Goal: Task Accomplishment & Management: Use online tool/utility

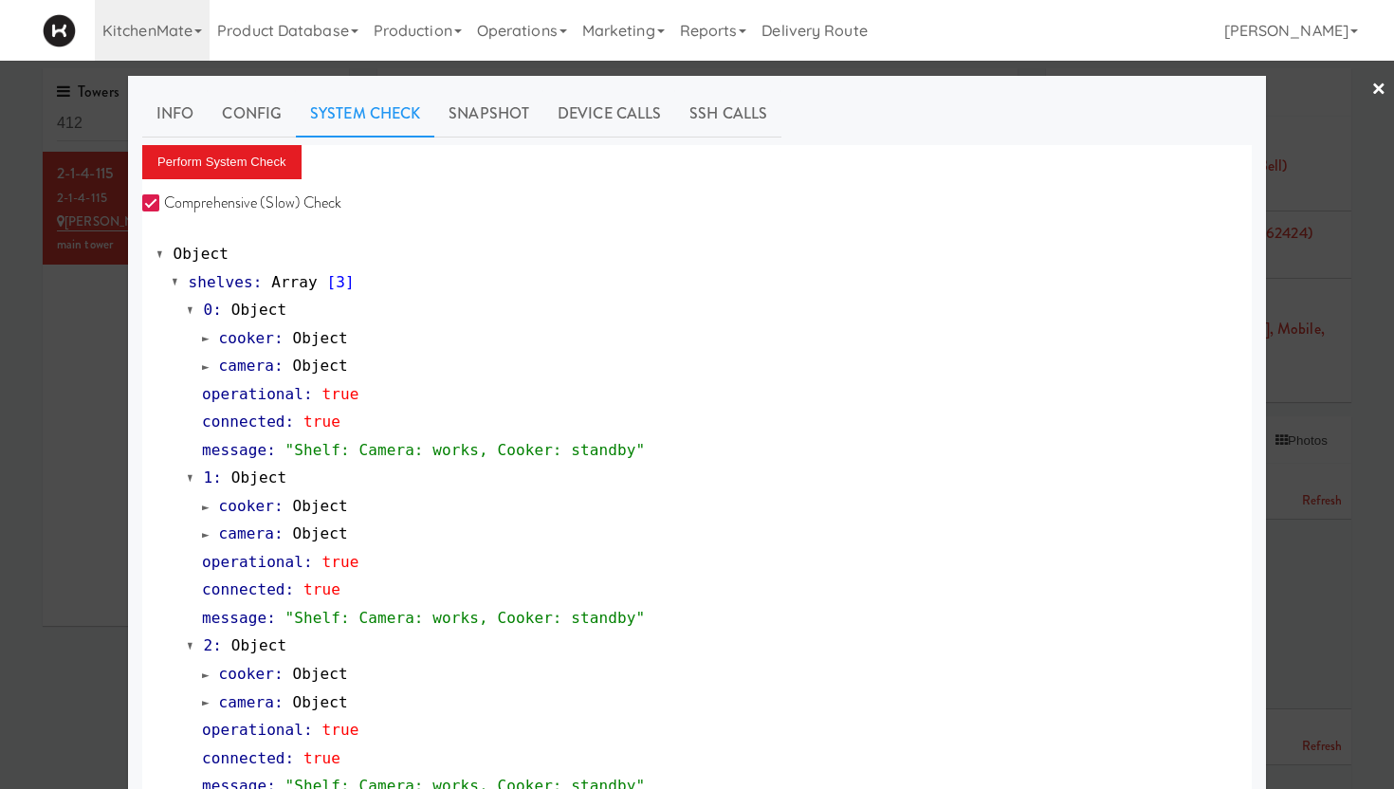
scroll to position [1076, 0]
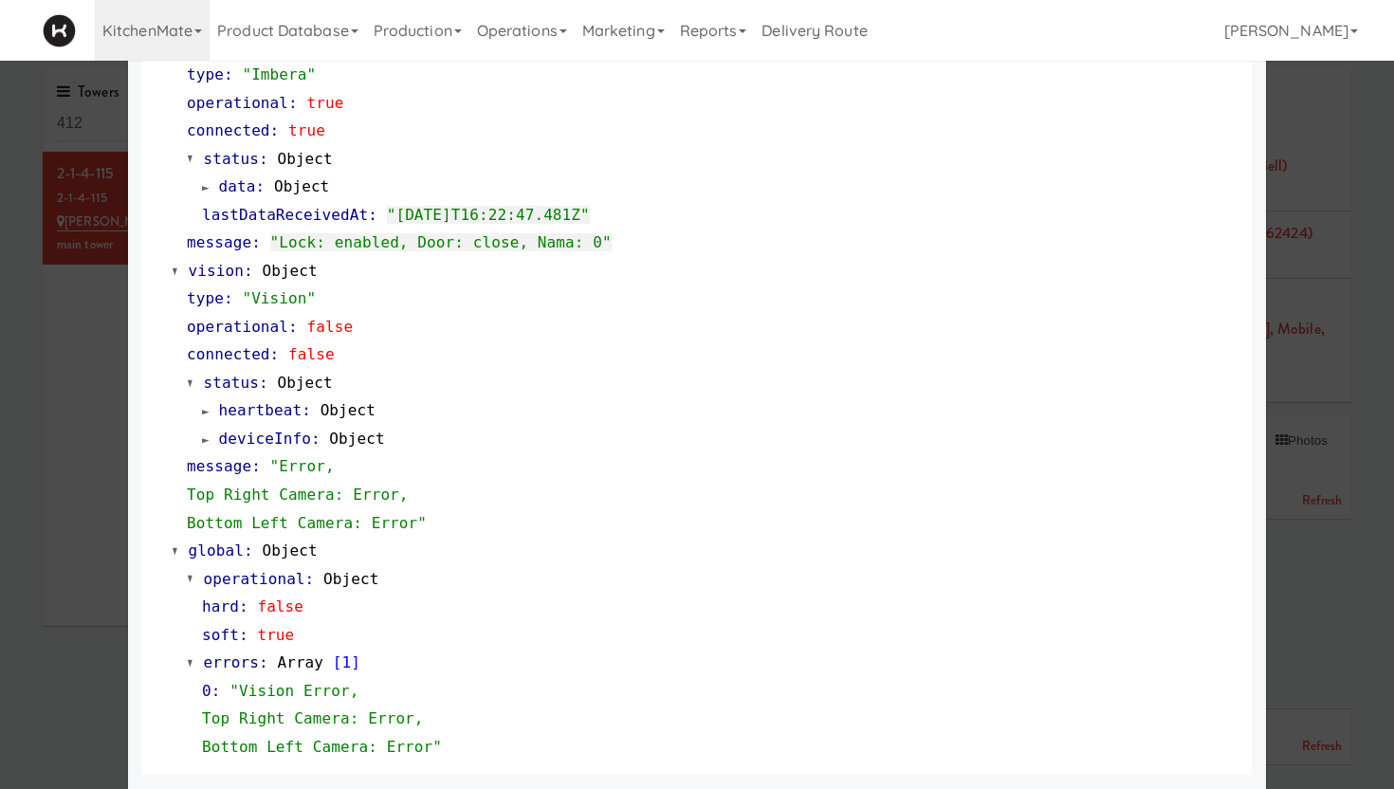
click at [930, 487] on div "message : "Error, Top Right Camera: Error, Bottom Left Camera: Error"" at bounding box center [712, 494] width 1051 height 84
click at [1269, 285] on div at bounding box center [697, 394] width 1394 height 789
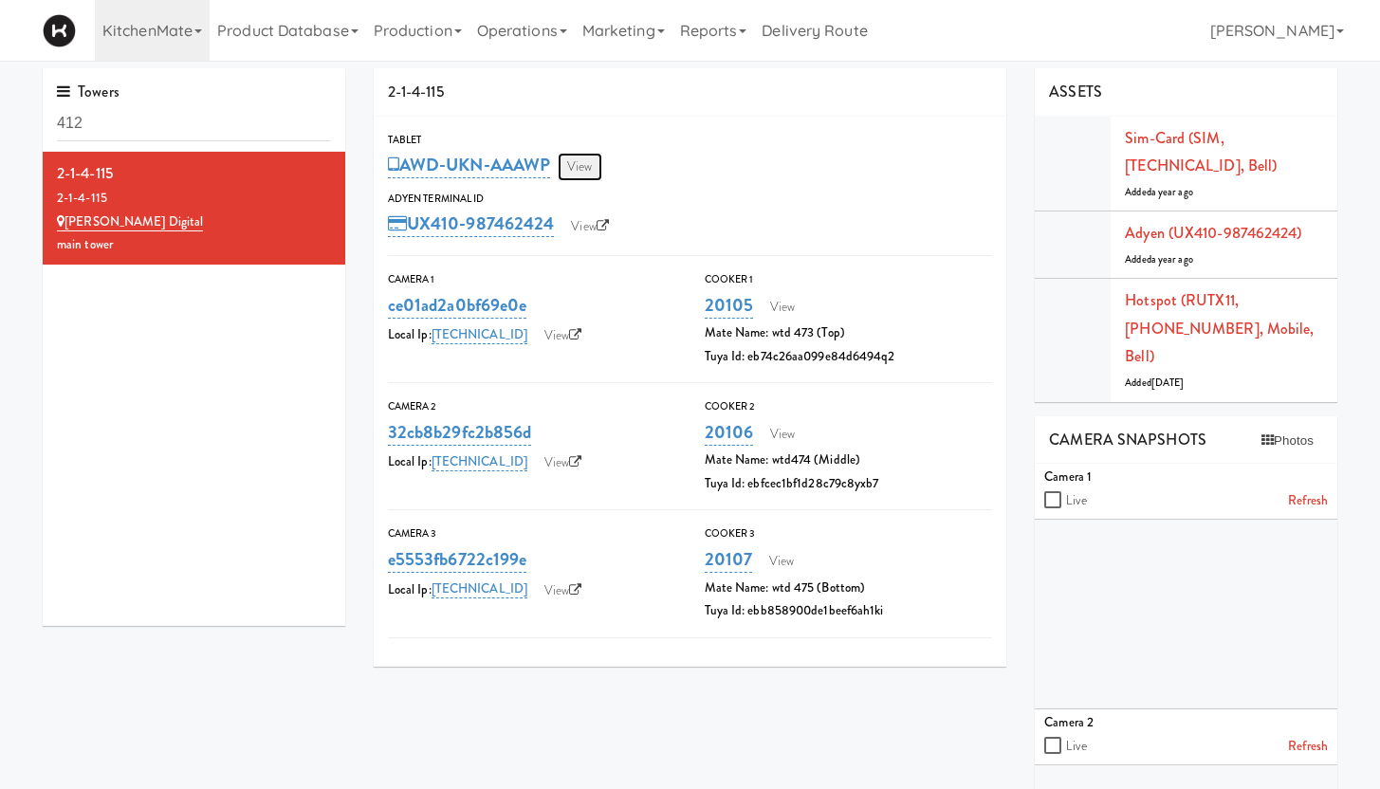
click at [589, 172] on link "View" at bounding box center [580, 167] width 44 height 28
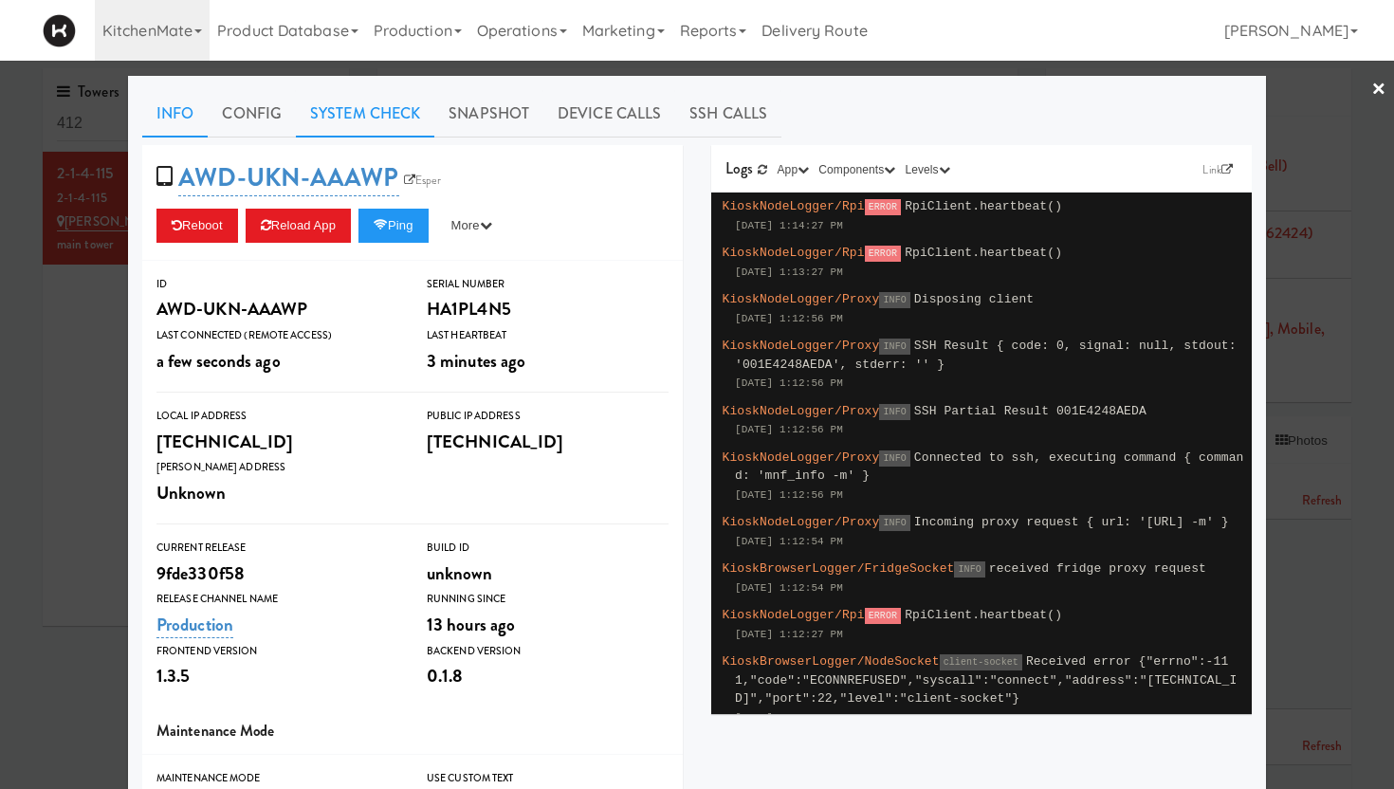
click at [341, 106] on link "System Check" at bounding box center [365, 113] width 138 height 47
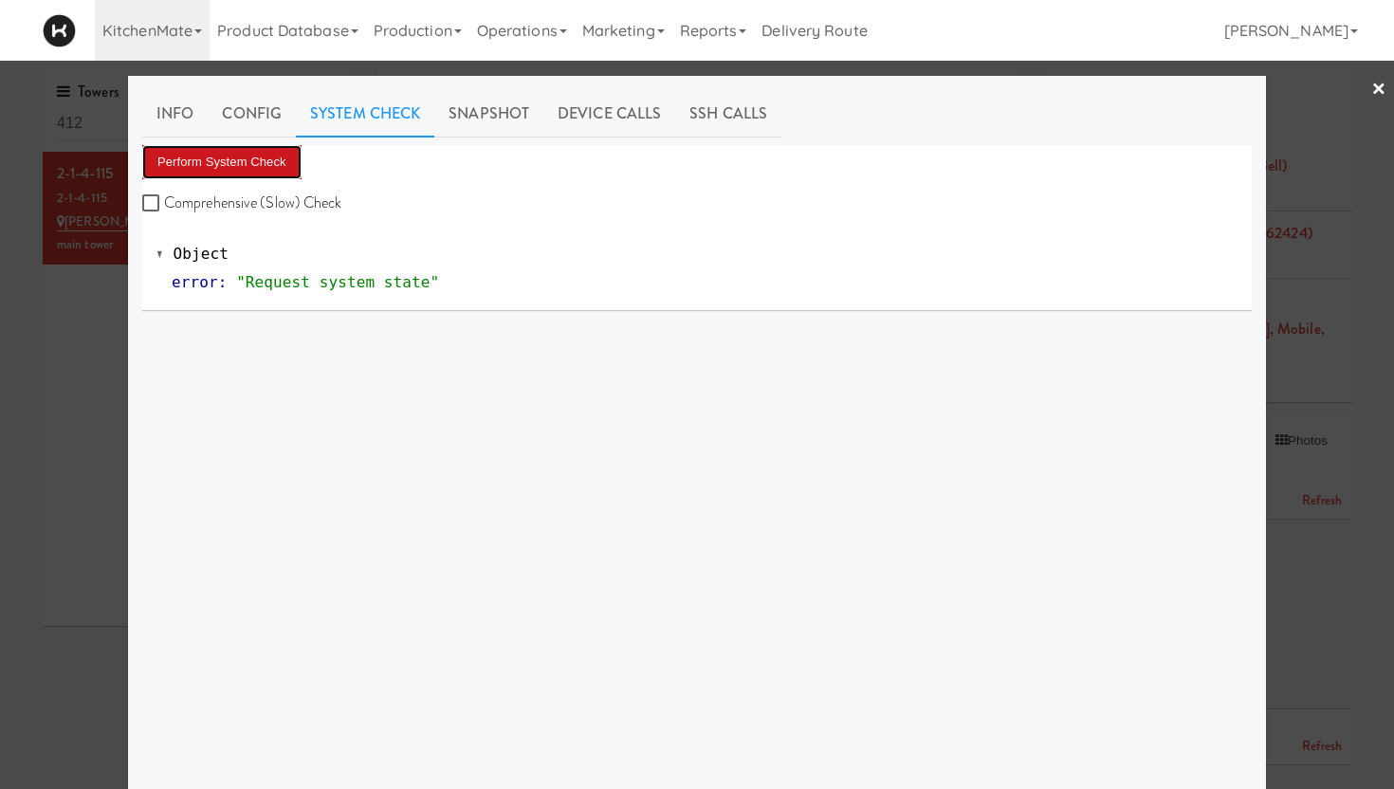
click at [165, 162] on button "Perform System Check" at bounding box center [221, 162] width 159 height 34
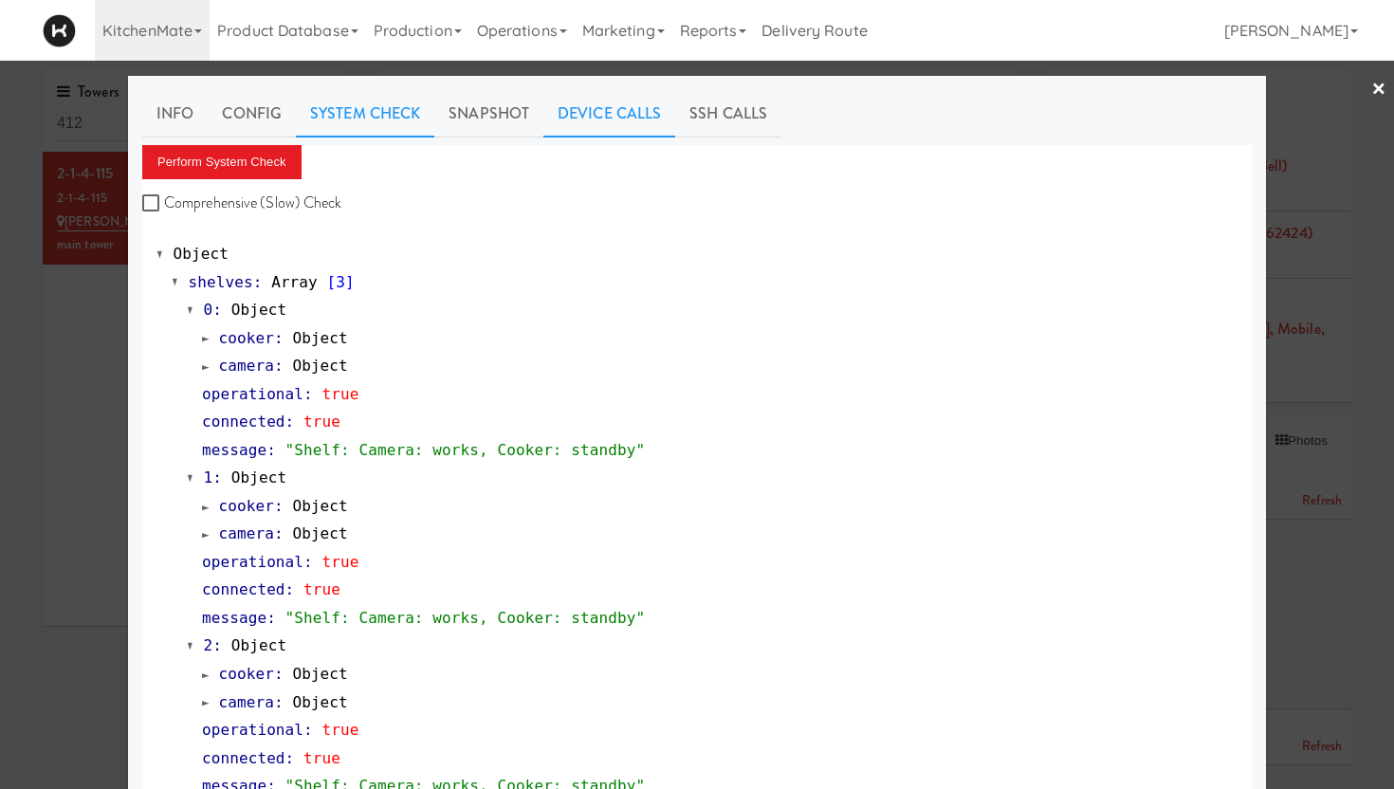
click at [598, 116] on link "Device Calls" at bounding box center [610, 113] width 132 height 47
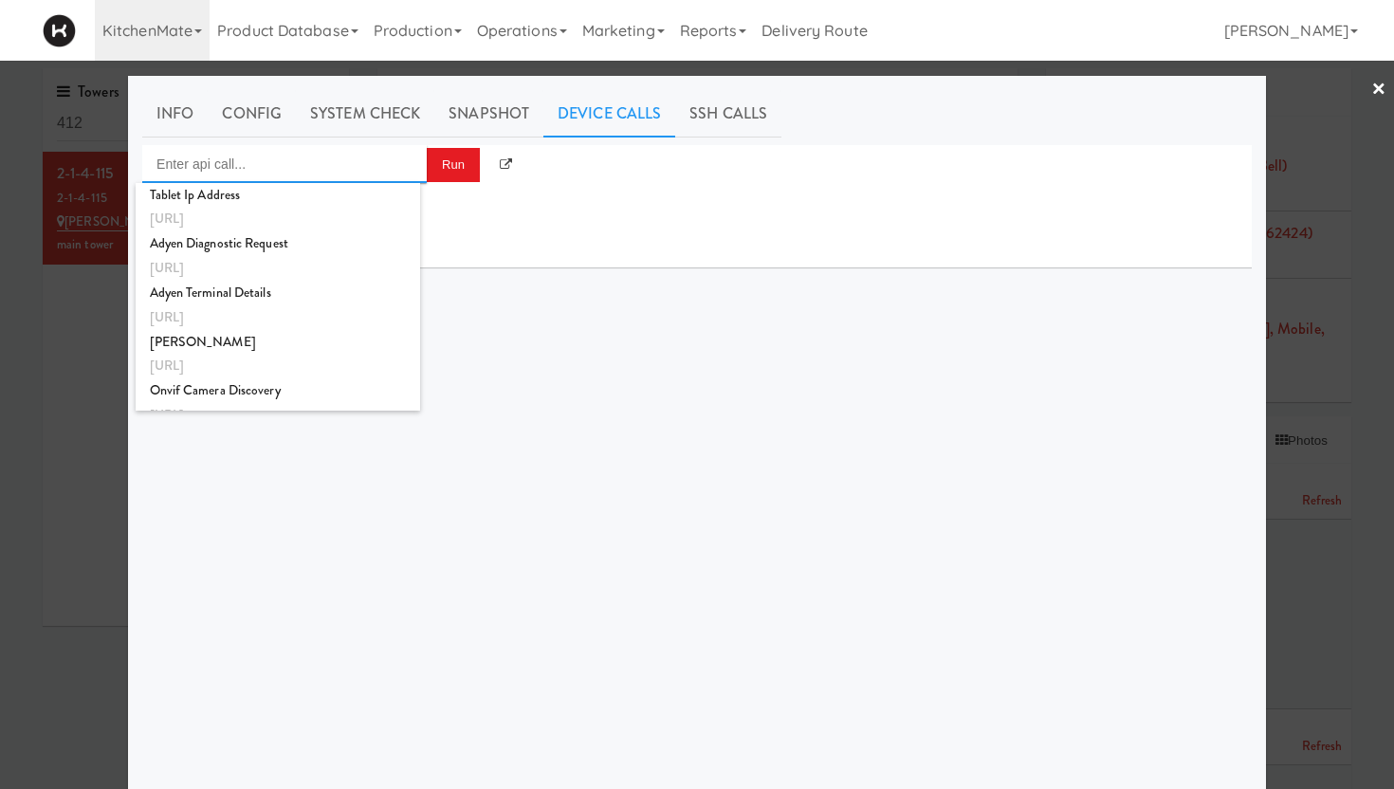
click at [236, 158] on input "Enter api call..." at bounding box center [284, 164] width 285 height 38
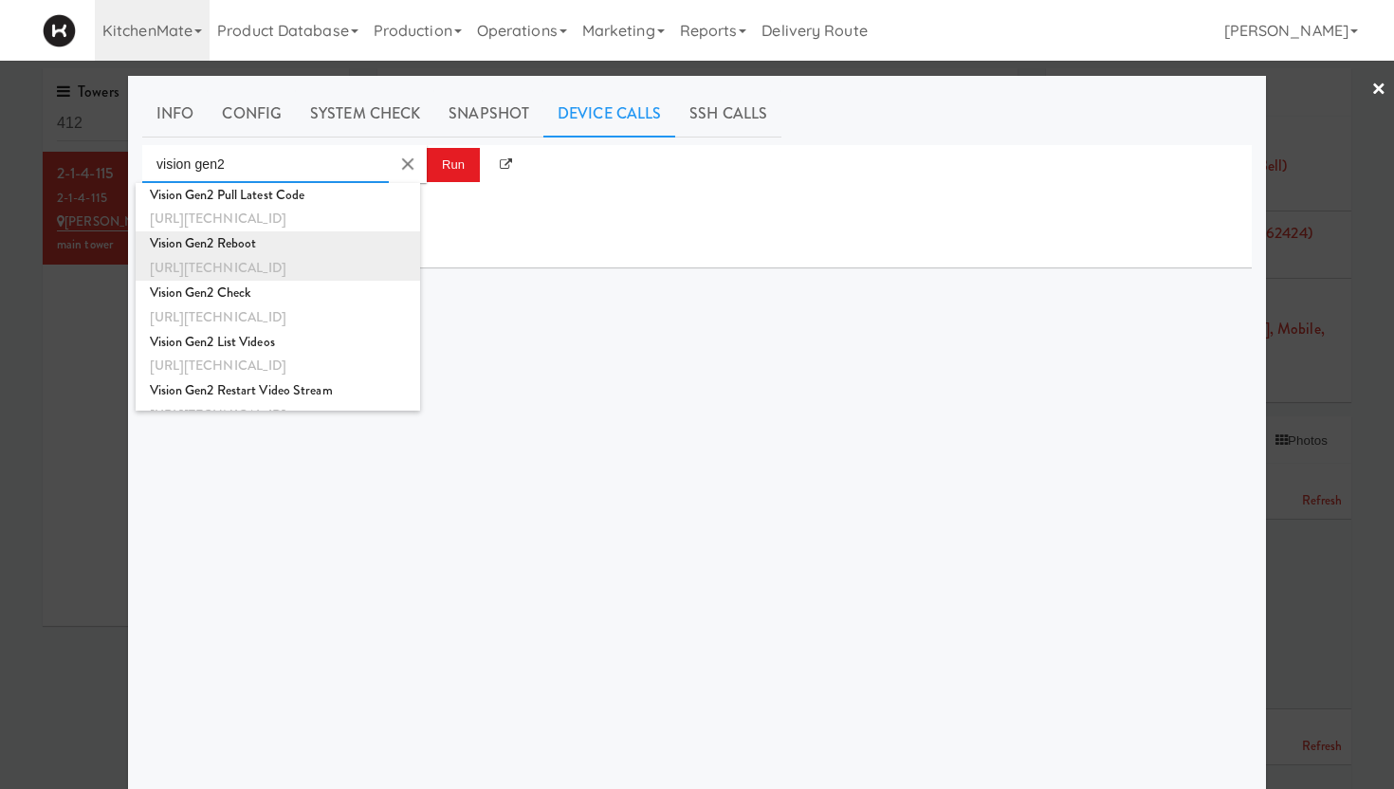
click at [265, 259] on div "[URL][TECHNICAL_ID]" at bounding box center [278, 268] width 256 height 25
type input "Vision Gen2 Reboot"
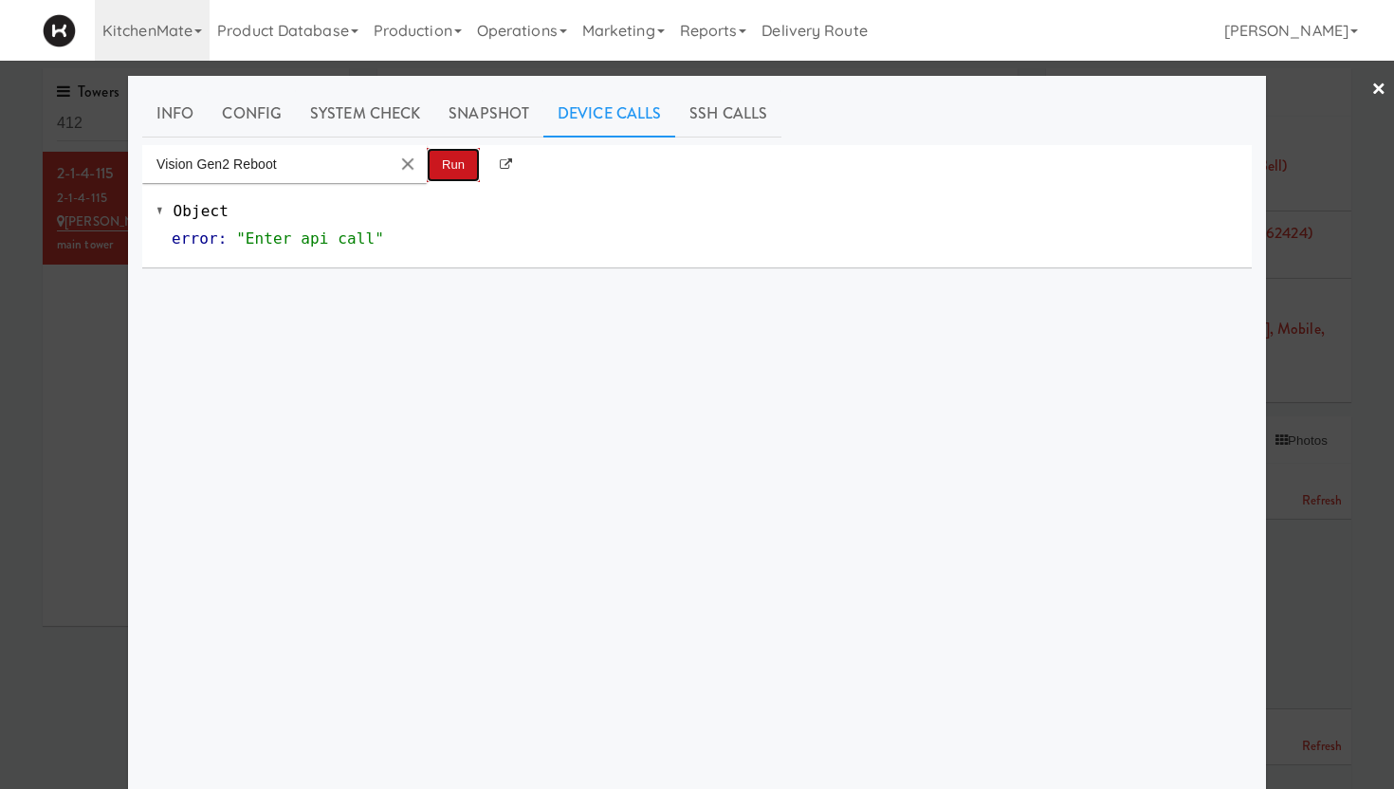
click at [446, 170] on button "Run" at bounding box center [453, 165] width 53 height 34
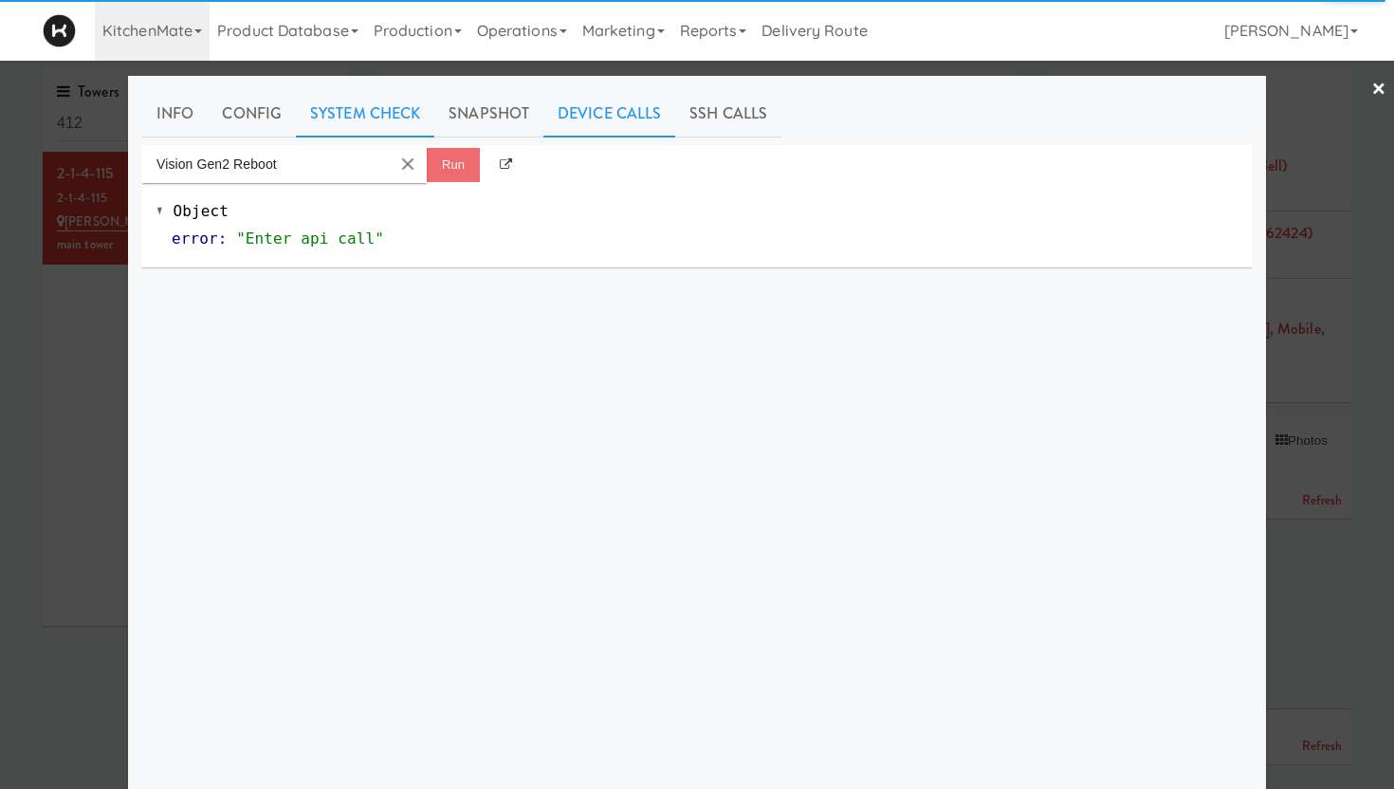
click at [378, 114] on link "System Check" at bounding box center [365, 113] width 138 height 47
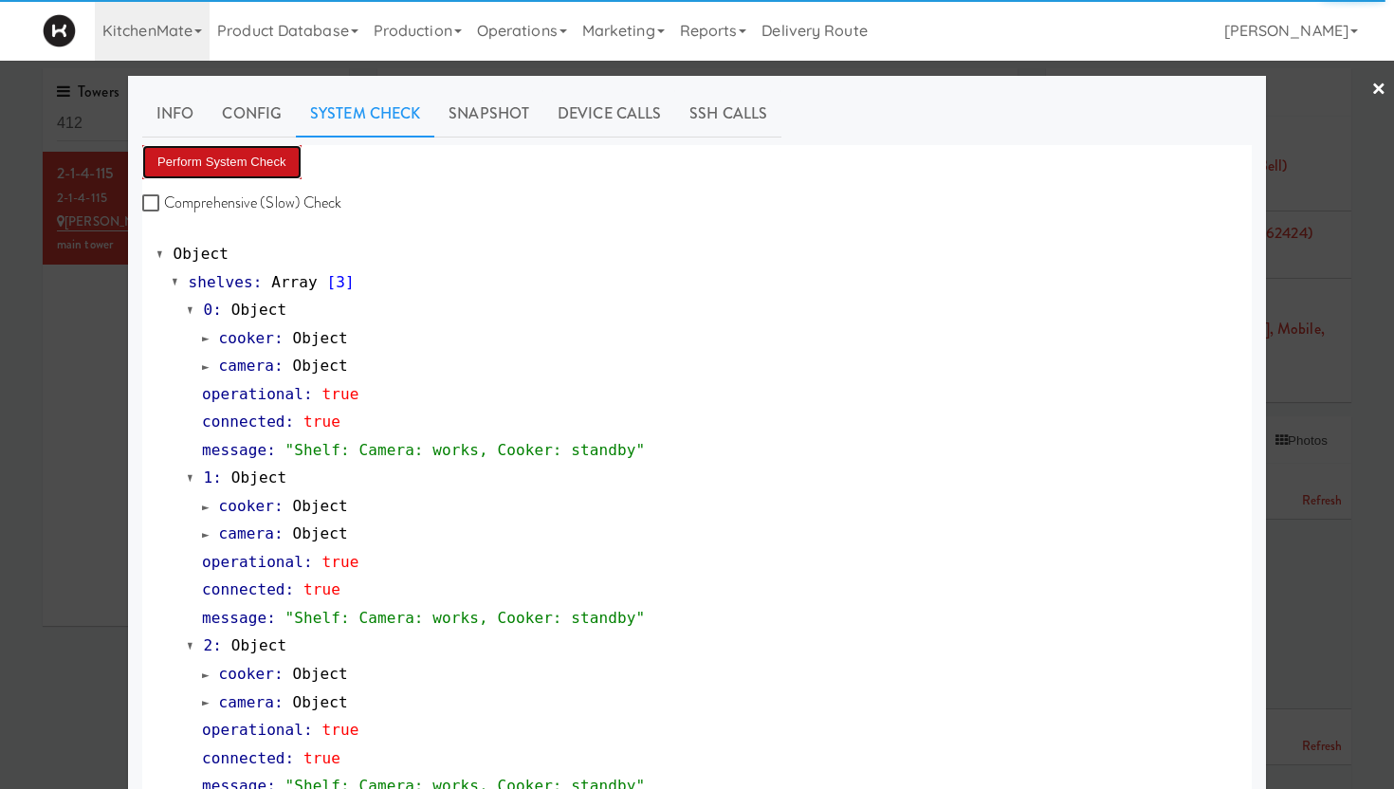
click at [208, 168] on button "Perform System Check" at bounding box center [221, 162] width 159 height 34
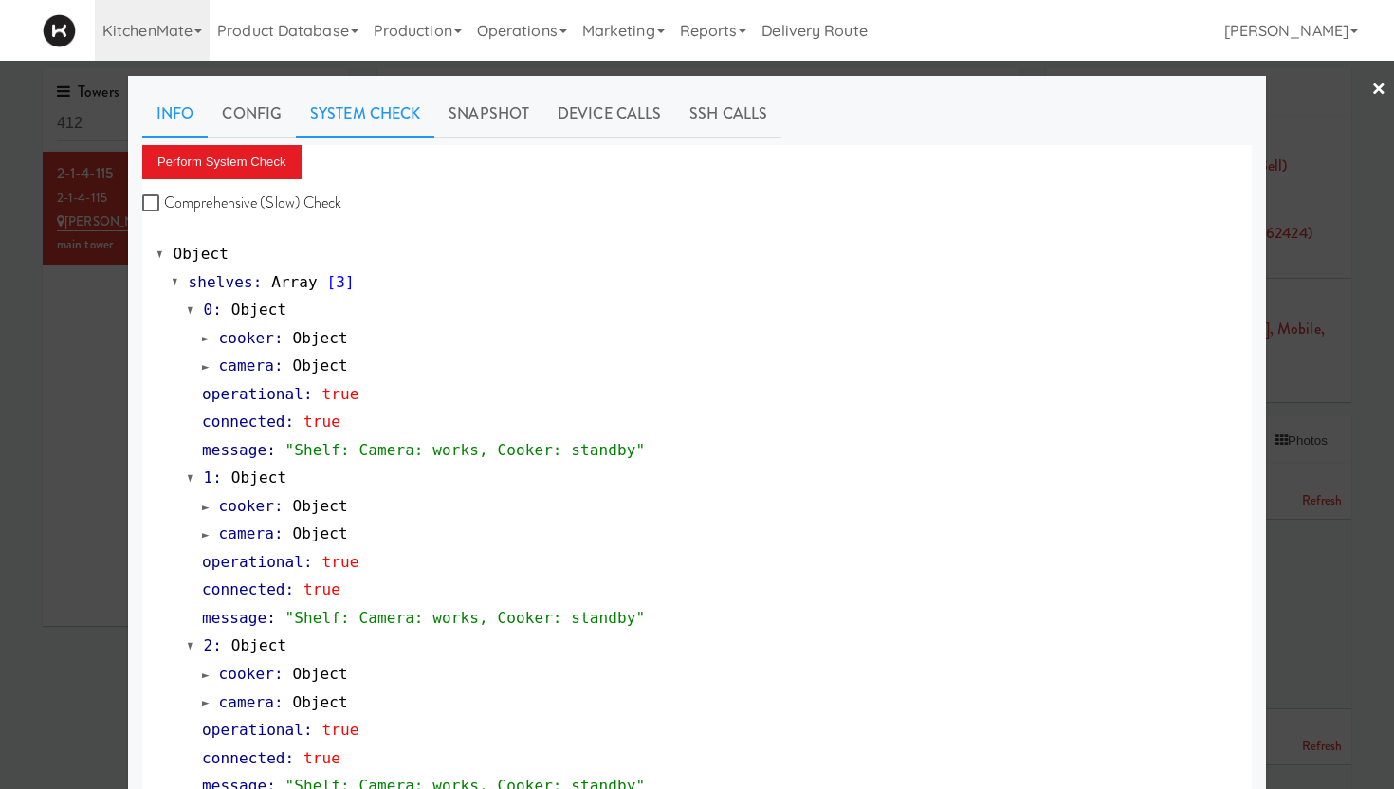
click at [172, 112] on link "Info" at bounding box center [174, 113] width 65 height 47
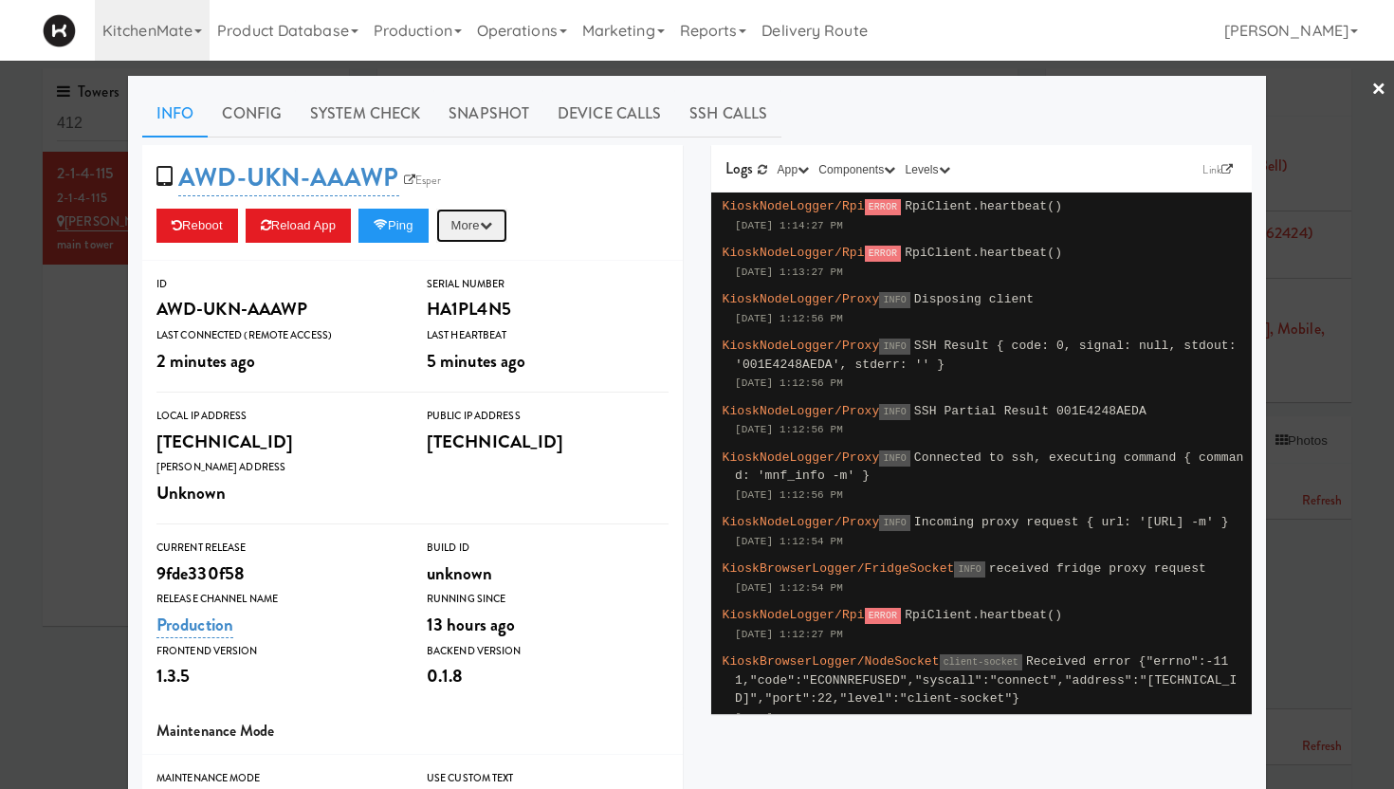
click at [476, 224] on button "More" at bounding box center [471, 226] width 71 height 34
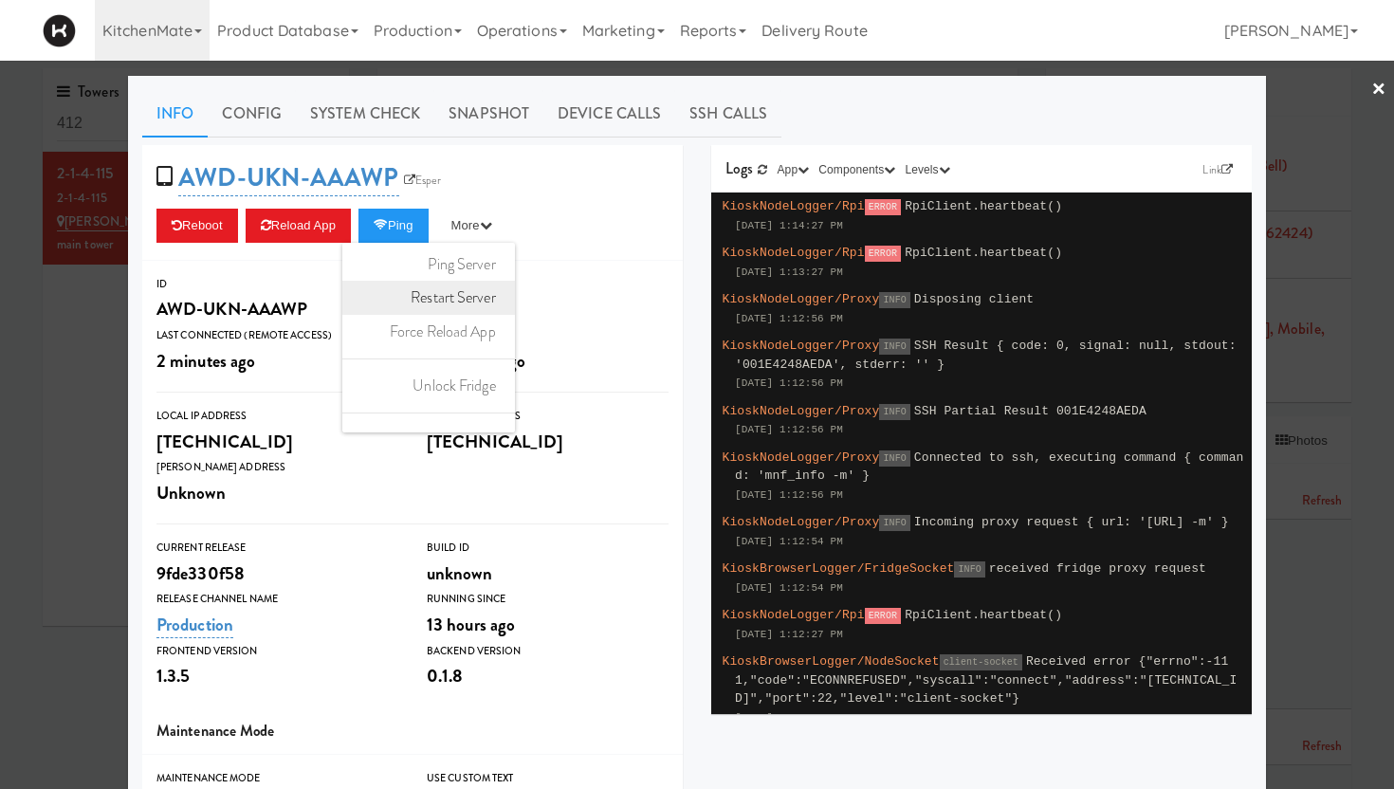
click at [449, 308] on link "Restart Server" at bounding box center [428, 298] width 173 height 34
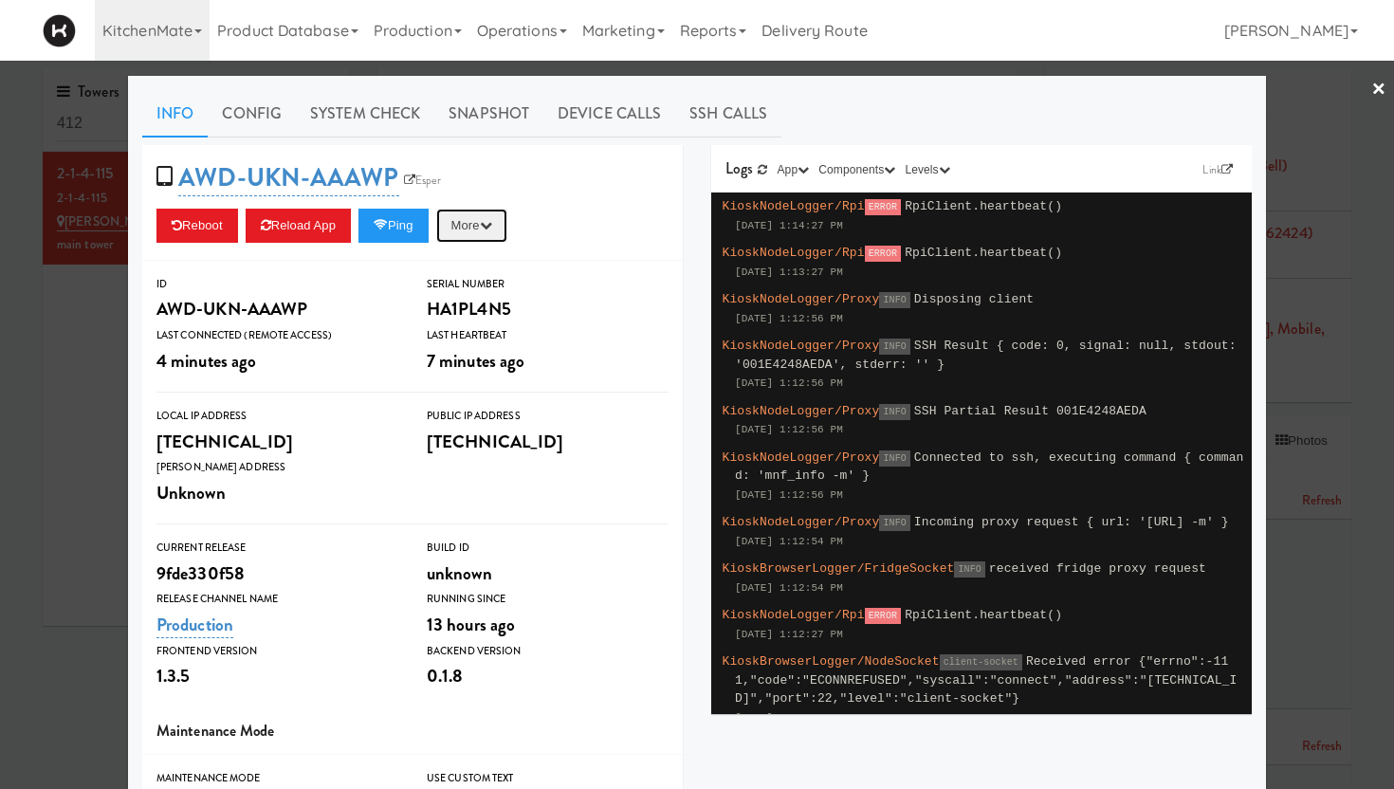
click at [469, 221] on button "More" at bounding box center [471, 226] width 71 height 34
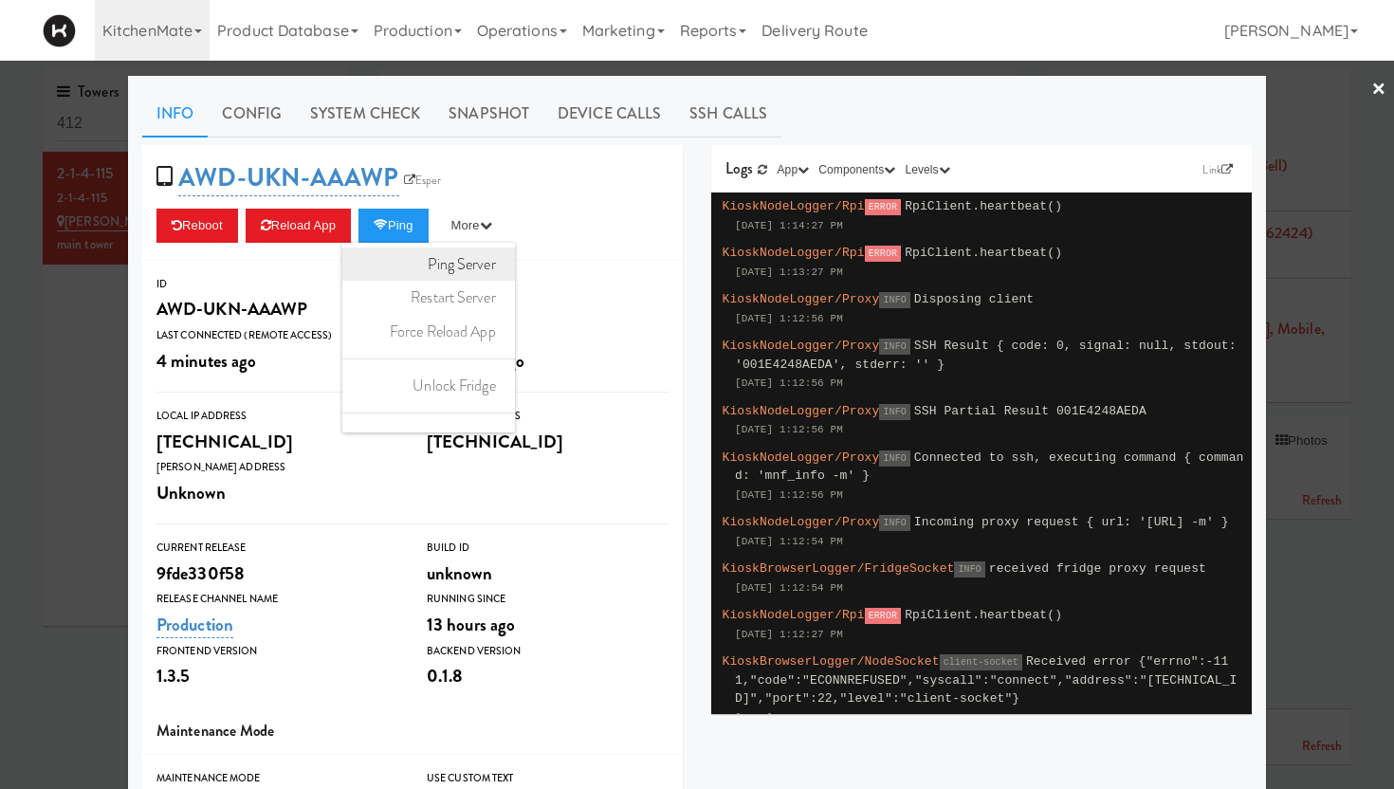
click at [452, 270] on link "Ping Server" at bounding box center [428, 265] width 173 height 34
